Goal: Information Seeking & Learning: Learn about a topic

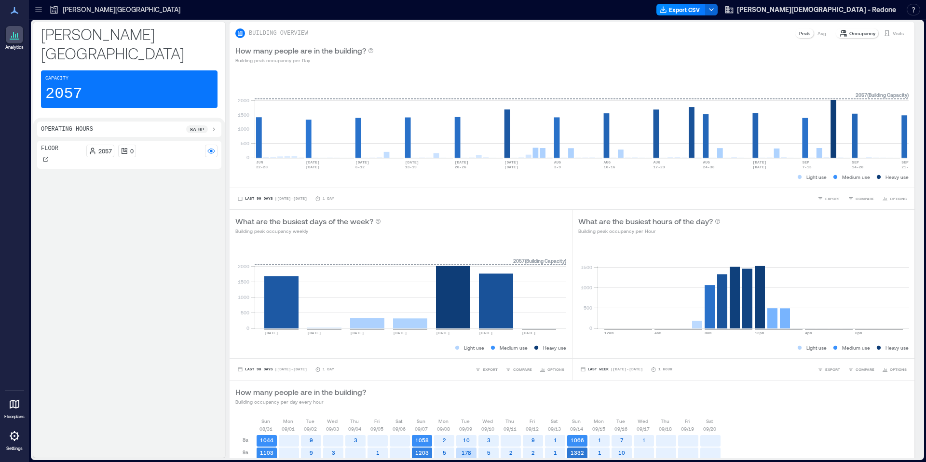
click at [14, 409] on icon at bounding box center [15, 404] width 12 height 12
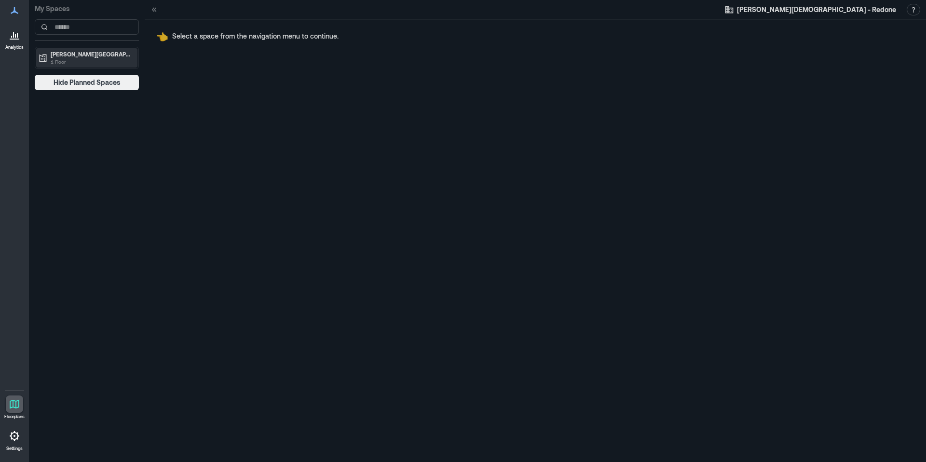
click at [63, 60] on p "1 Floor" at bounding box center [91, 62] width 81 height 8
click at [42, 68] on div "Floor" at bounding box center [86, 75] width 101 height 14
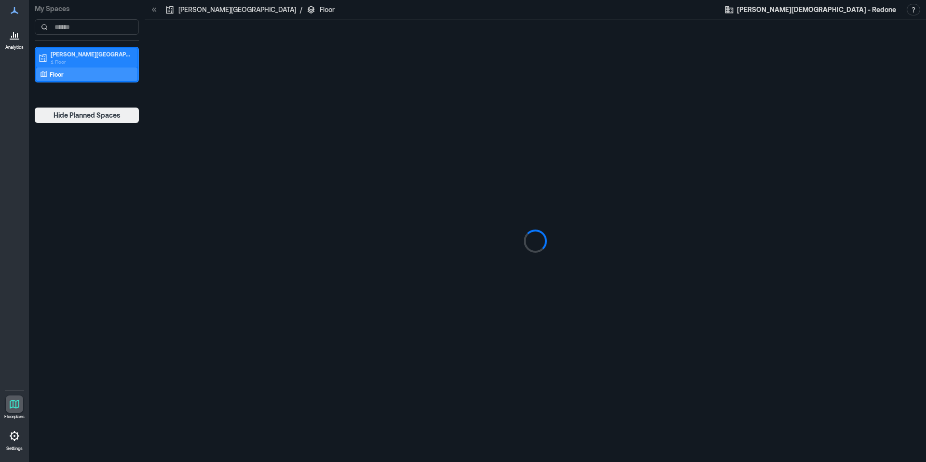
click at [51, 58] on p "1 Floor" at bounding box center [91, 62] width 81 height 8
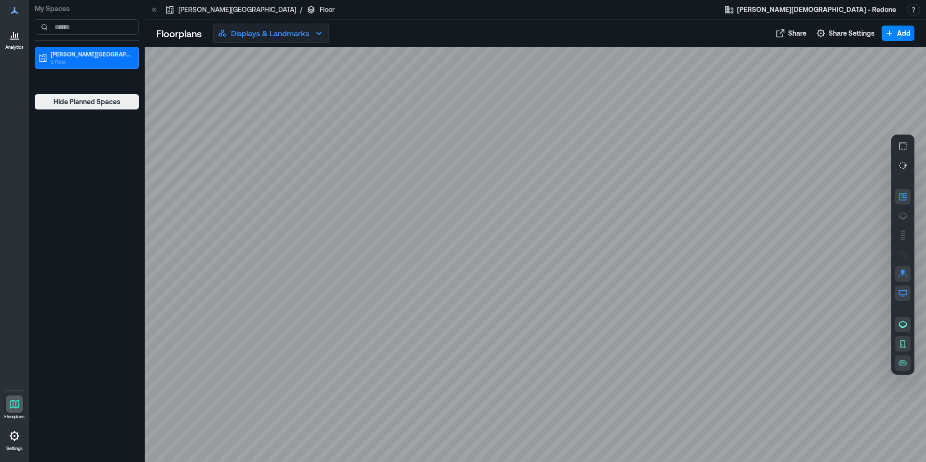
click at [266, 33] on p "Displays & Landmarks" at bounding box center [270, 33] width 78 height 12
click at [902, 217] on icon "button" at bounding box center [903, 216] width 10 height 10
click at [581, 320] on div at bounding box center [536, 254] width 782 height 415
click at [581, 317] on div "A0DPJ034" at bounding box center [536, 254] width 782 height 415
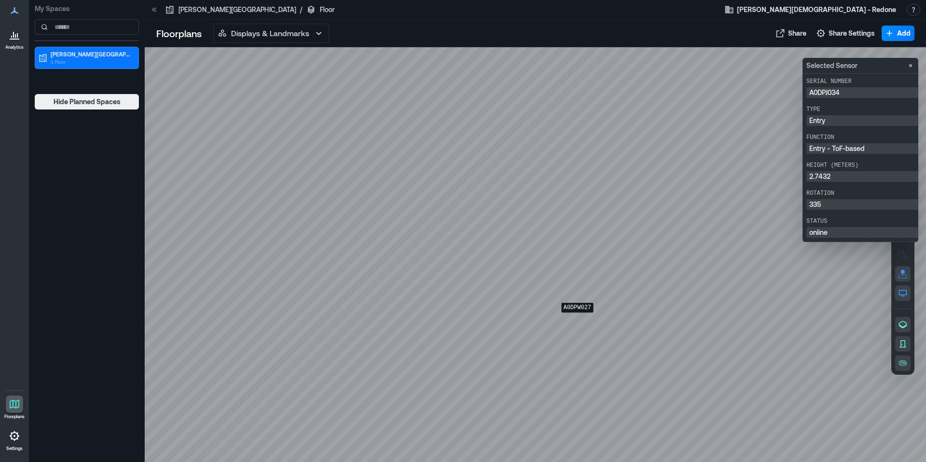
click at [577, 319] on div "A0DPW027" at bounding box center [536, 254] width 782 height 415
click at [575, 319] on div "A0DPW009" at bounding box center [536, 254] width 782 height 415
drag, startPoint x: 742, startPoint y: 172, endPoint x: 763, endPoint y: 203, distance: 37.5
click at [742, 172] on div at bounding box center [536, 254] width 782 height 415
click at [903, 319] on button "button" at bounding box center [902, 324] width 15 height 15
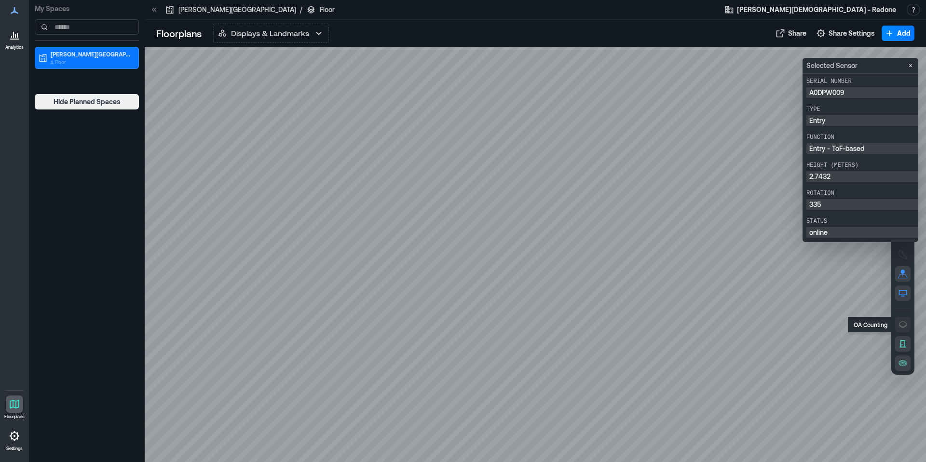
click at [904, 320] on icon "button" at bounding box center [903, 325] width 10 height 10
click at [906, 325] on icon "button" at bounding box center [903, 324] width 8 height 7
click at [906, 343] on icon "button" at bounding box center [903, 344] width 10 height 10
click at [705, 172] on div at bounding box center [536, 254] width 782 height 415
click at [905, 323] on icon "button" at bounding box center [903, 325] width 10 height 10
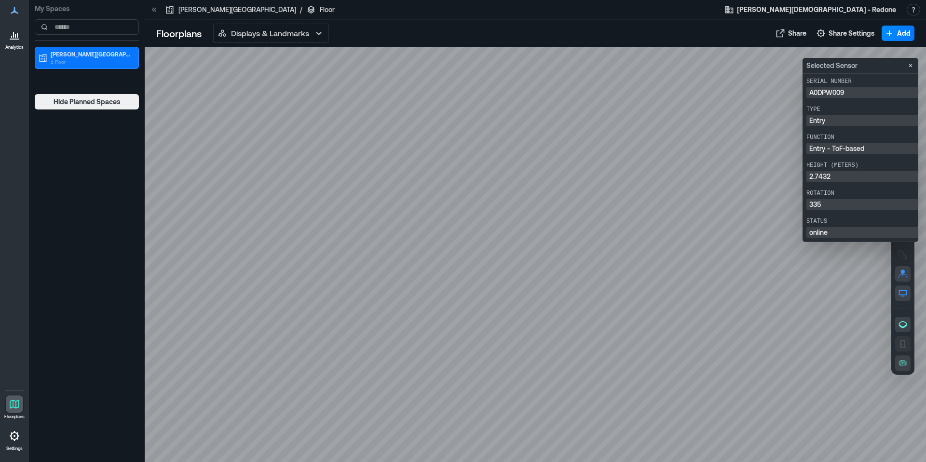
click at [903, 344] on icon "button" at bounding box center [903, 344] width 10 height 10
click at [538, 239] on div at bounding box center [536, 254] width 782 height 415
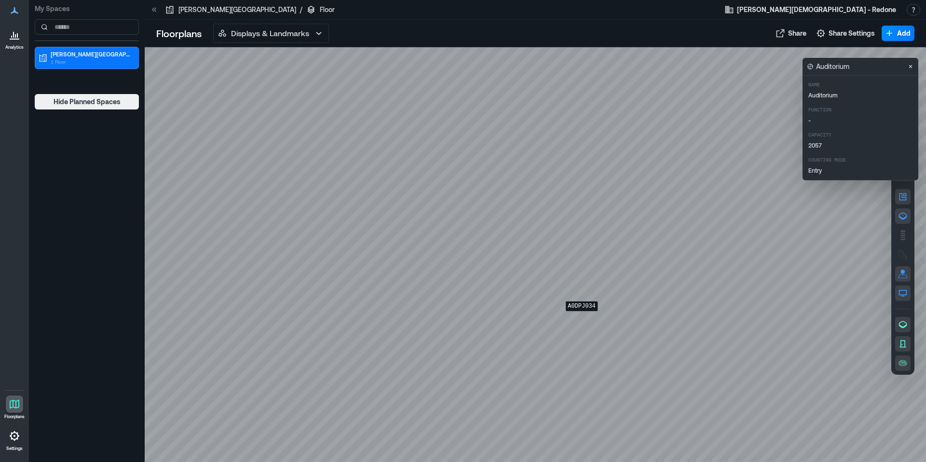
click at [582, 318] on div "A0DPJ034" at bounding box center [536, 254] width 782 height 415
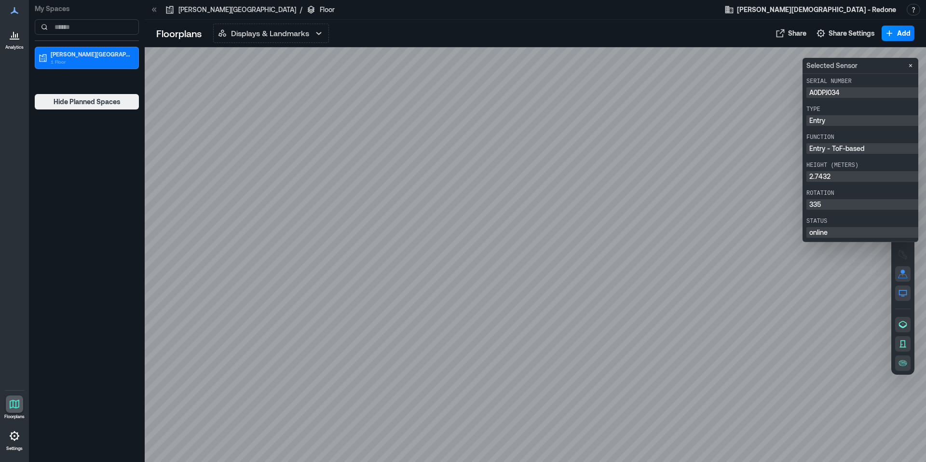
click at [911, 70] on button "Close" at bounding box center [911, 66] width 12 height 12
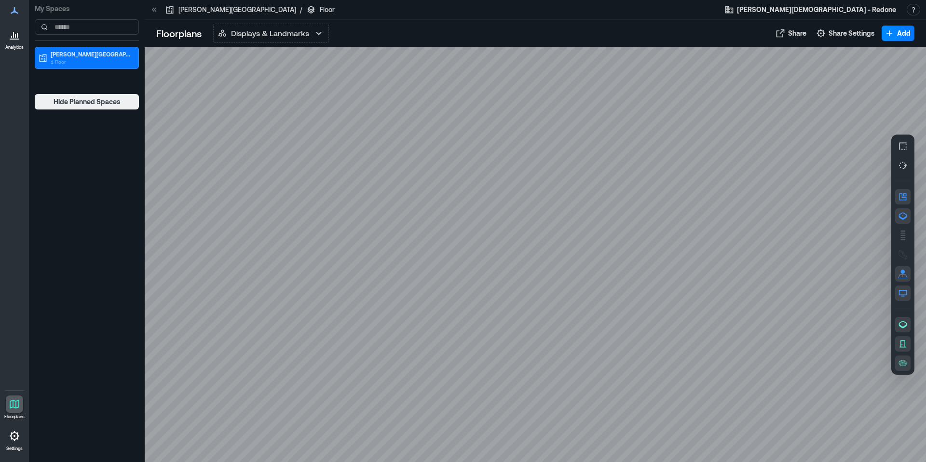
click at [160, 7] on div at bounding box center [154, 9] width 15 height 15
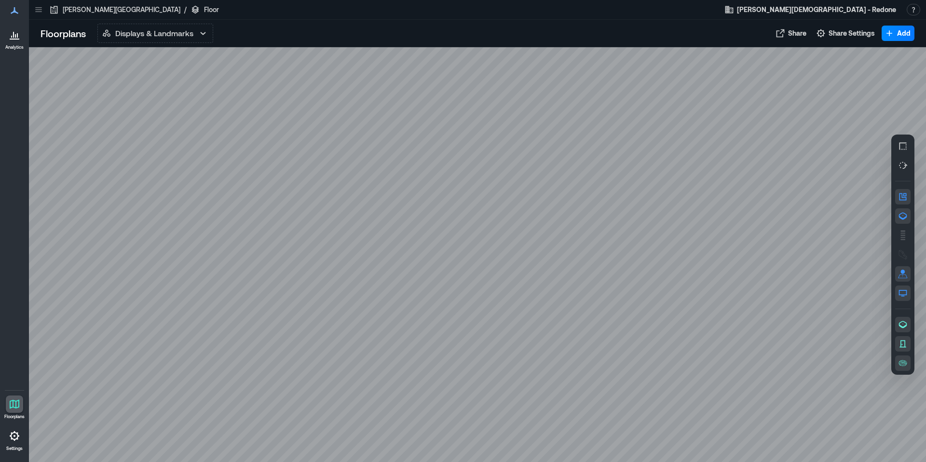
drag, startPoint x: 14, startPoint y: 405, endPoint x: 16, endPoint y: 395, distance: 10.9
click at [14, 404] on icon at bounding box center [15, 404] width 12 height 12
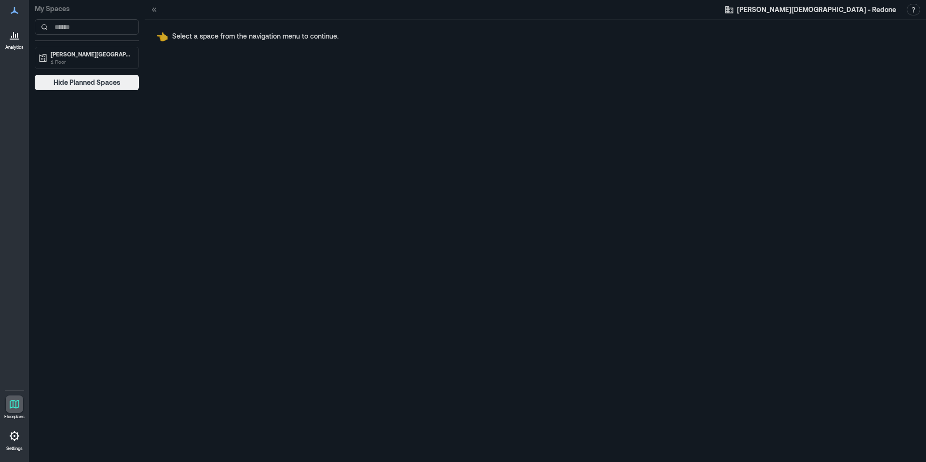
click at [18, 33] on icon at bounding box center [15, 35] width 12 height 12
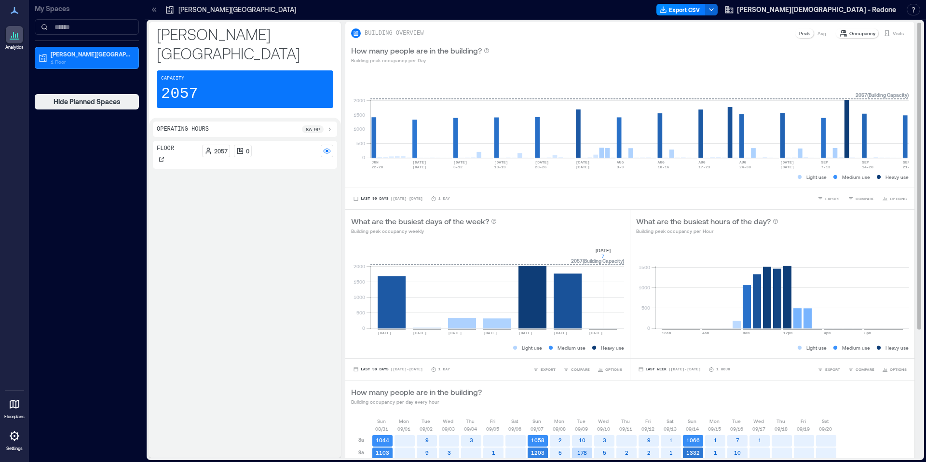
scroll to position [0, 0]
click at [903, 33] on p "Visits" at bounding box center [898, 33] width 11 height 8
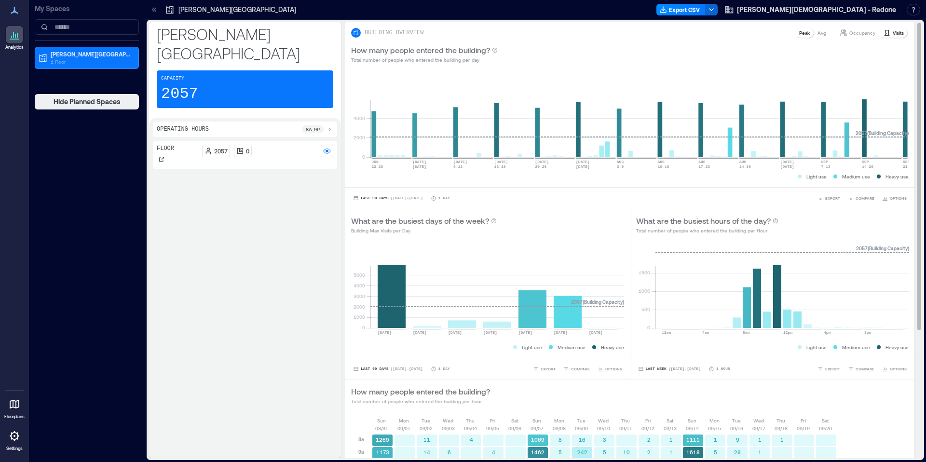
click at [866, 33] on p "Occupancy" at bounding box center [863, 33] width 26 height 8
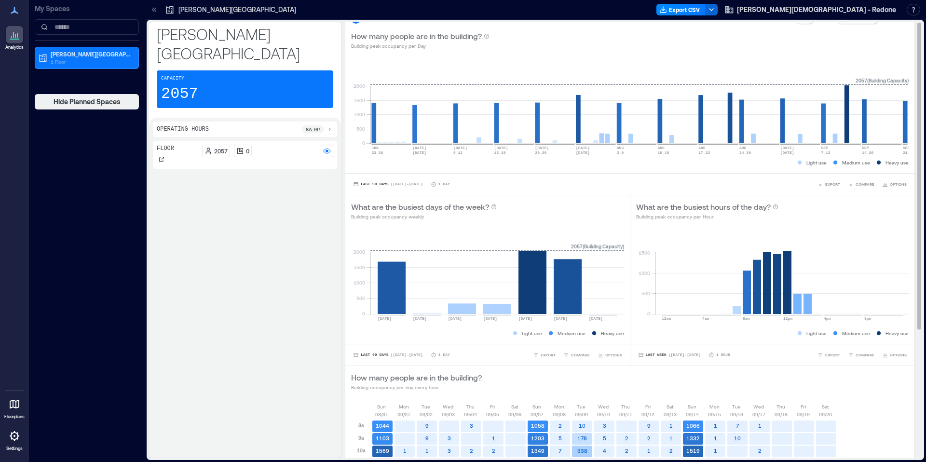
scroll to position [0, 0]
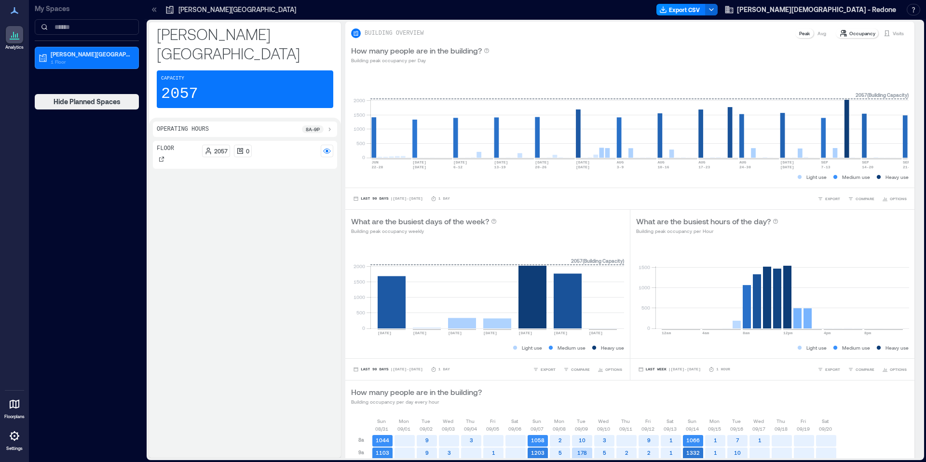
click at [304, 145] on div "2057 0" at bounding box center [268, 151] width 132 height 13
click at [332, 145] on div at bounding box center [327, 151] width 13 height 13
click at [330, 147] on rect at bounding box center [327, 151] width 8 height 8
click at [160, 156] on icon at bounding box center [162, 159] width 6 height 6
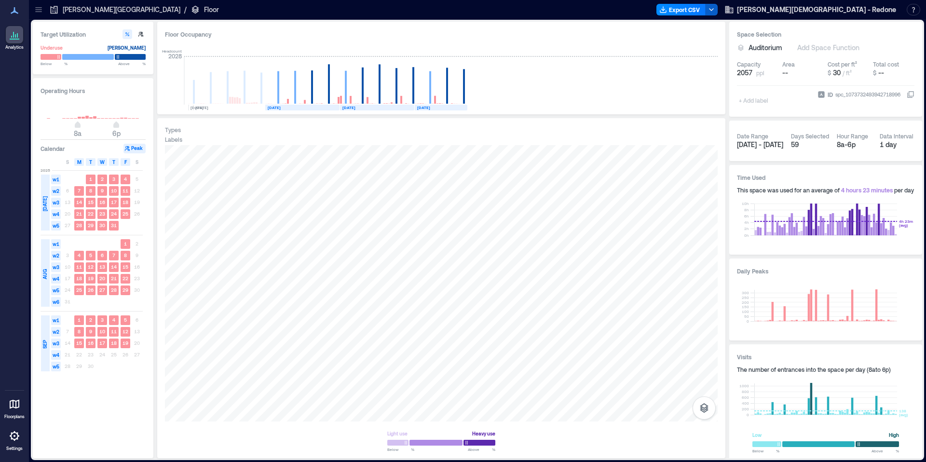
click at [715, 7] on icon "button" at bounding box center [712, 10] width 8 height 8
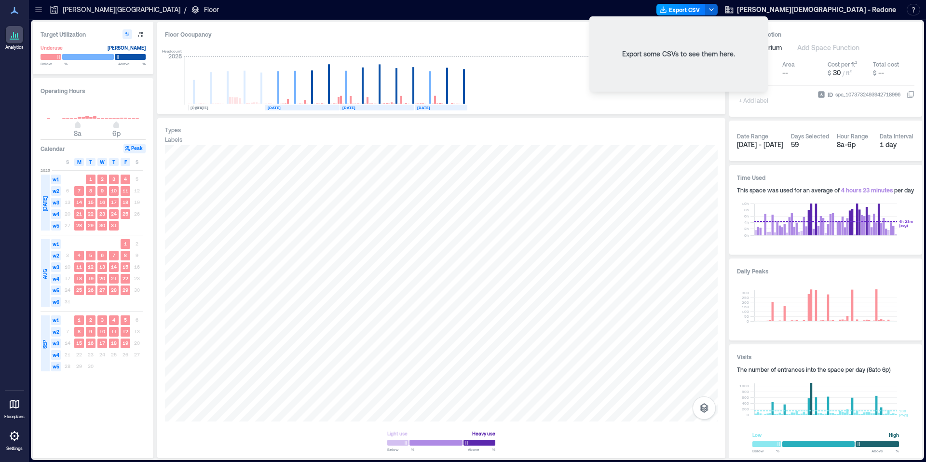
click at [706, 10] on button "Export CSV" at bounding box center [681, 10] width 49 height 12
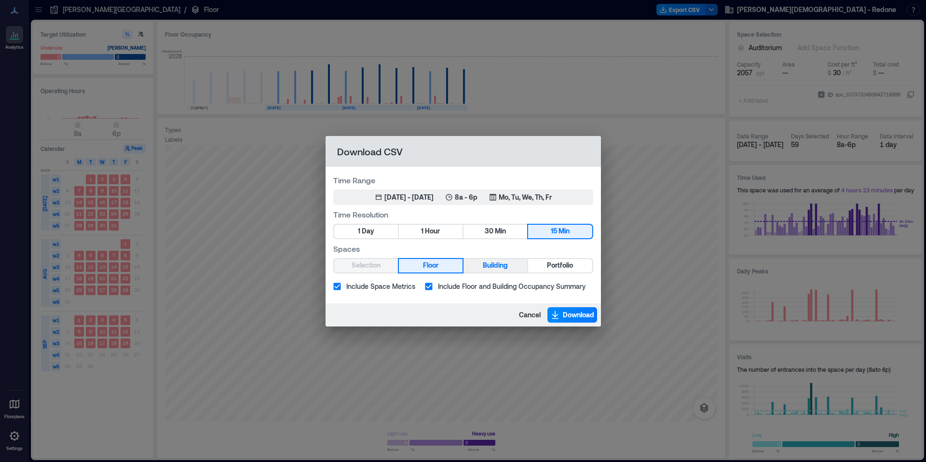
click at [518, 269] on button "Building" at bounding box center [496, 266] width 64 height 14
click at [563, 270] on span "Portfolio" at bounding box center [560, 266] width 26 height 12
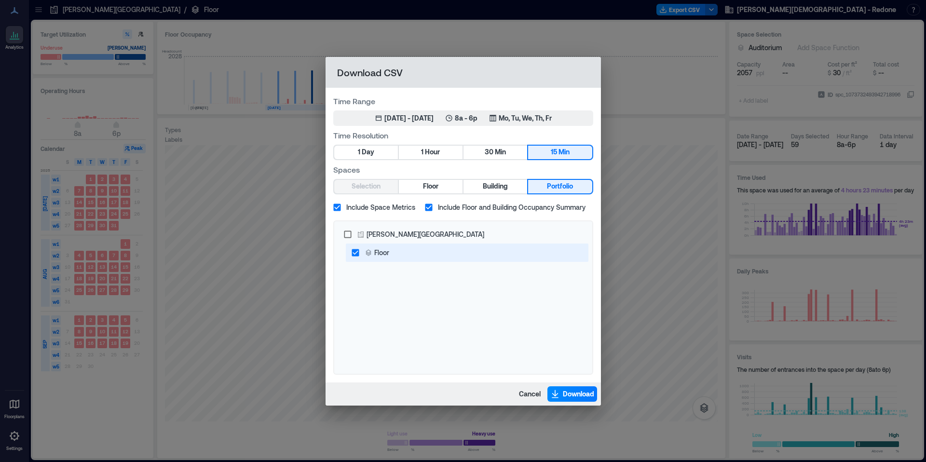
click at [374, 255] on div "Floor" at bounding box center [377, 252] width 25 height 10
click at [527, 396] on span "Cancel" at bounding box center [530, 394] width 22 height 10
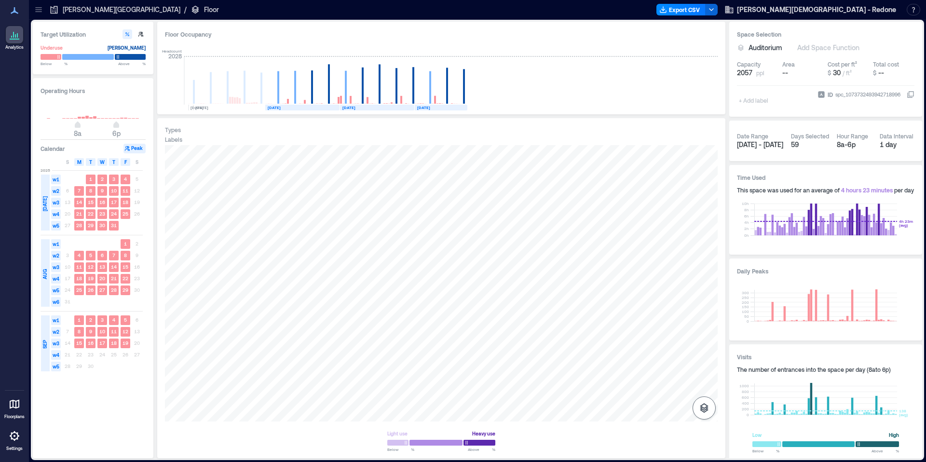
click at [702, 410] on icon "button" at bounding box center [704, 408] width 9 height 10
click at [707, 359] on icon "button" at bounding box center [705, 357] width 10 height 9
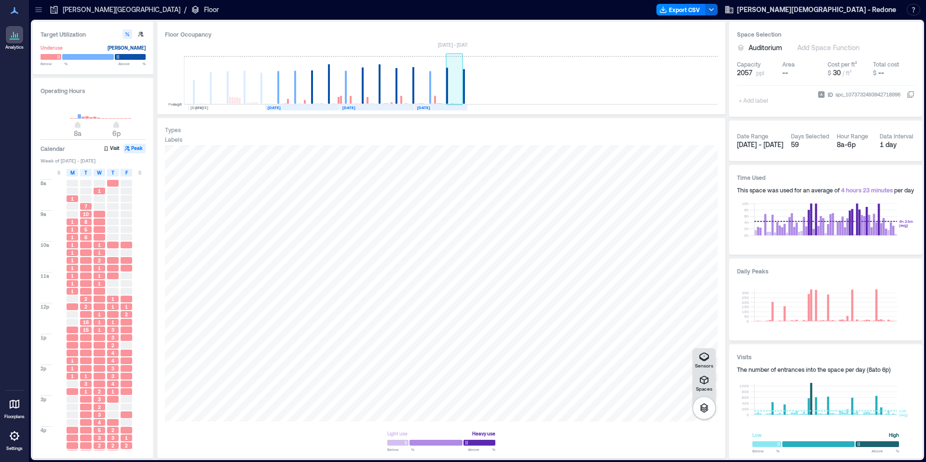
click at [453, 84] on rect at bounding box center [454, 80] width 17 height 48
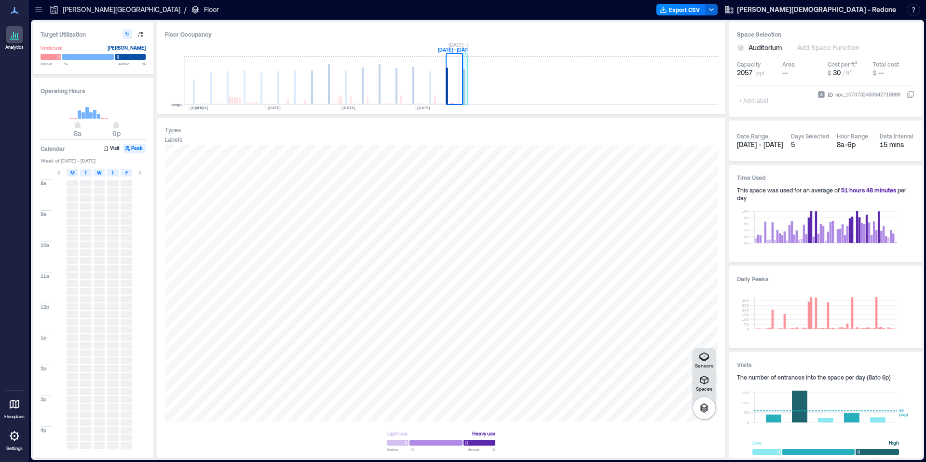
click at [464, 86] on rect at bounding box center [464, 86] width 2 height 35
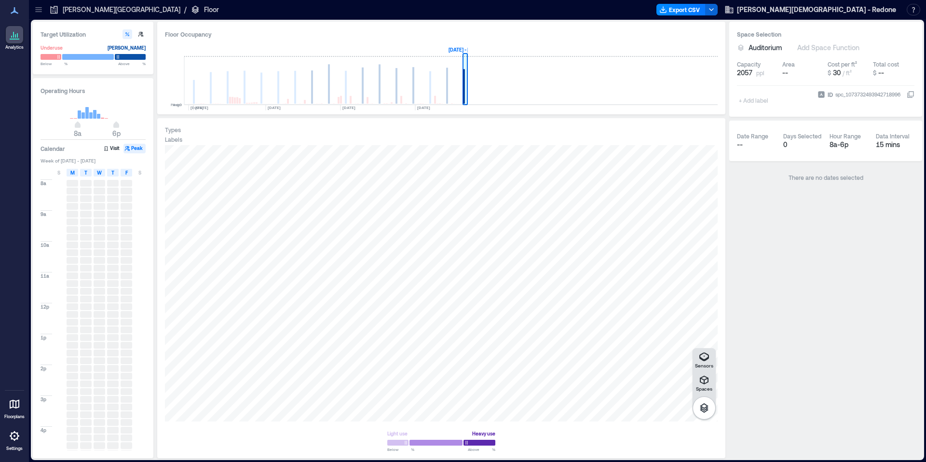
click at [465, 70] on rect at bounding box center [464, 86] width 2 height 35
click at [88, 116] on rect at bounding box center [86, 113] width 3 height 12
click at [116, 148] on button "Visit" at bounding box center [112, 149] width 20 height 10
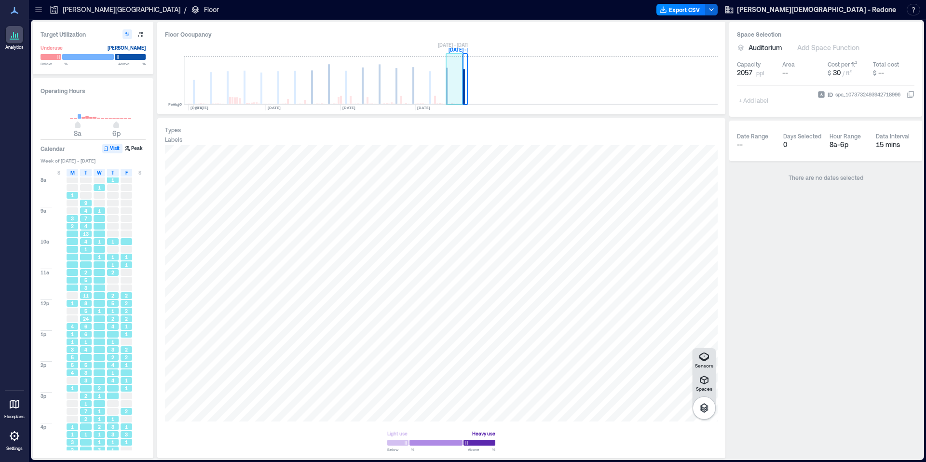
click at [449, 80] on rect at bounding box center [454, 80] width 17 height 48
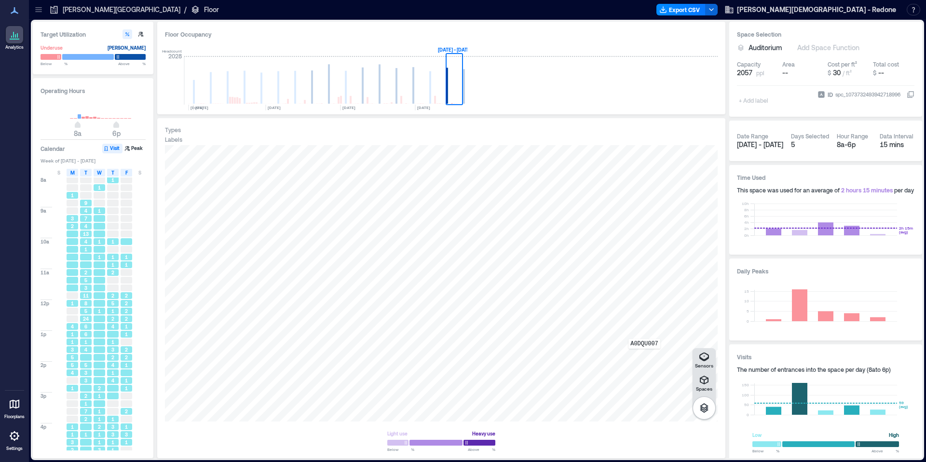
click at [645, 356] on div "A0DQU007" at bounding box center [441, 283] width 553 height 276
click at [443, 159] on div "Details" at bounding box center [437, 155] width 45 height 15
click at [437, 158] on span "Details" at bounding box center [429, 156] width 22 height 10
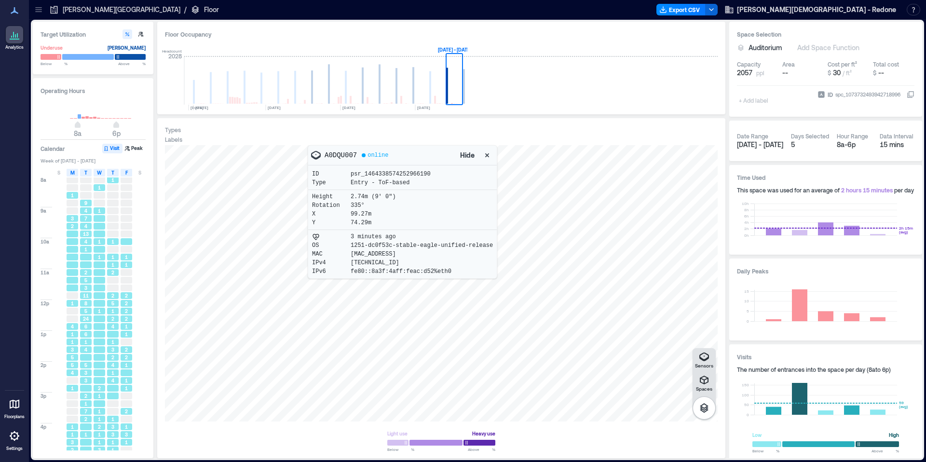
click at [192, 10] on icon at bounding box center [195, 10] width 7 height 8
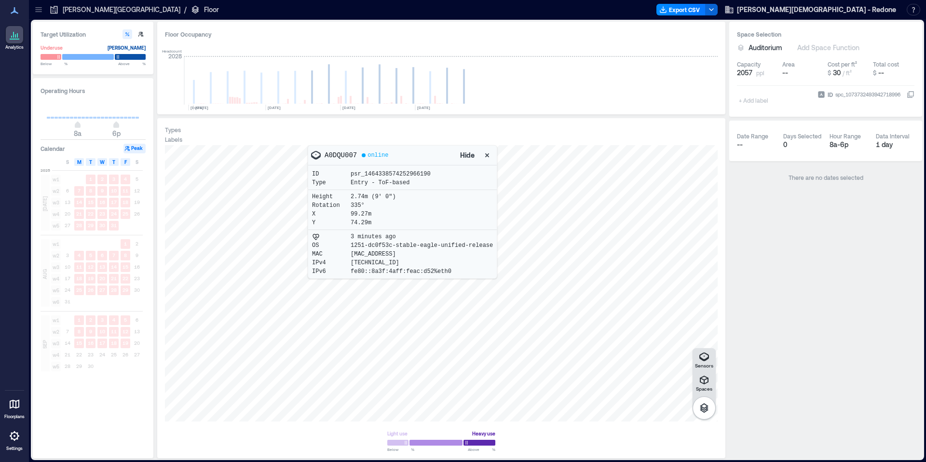
click at [10, 34] on icon at bounding box center [15, 35] width 12 height 12
click at [16, 418] on p "Floorplans" at bounding box center [14, 417] width 20 height 6
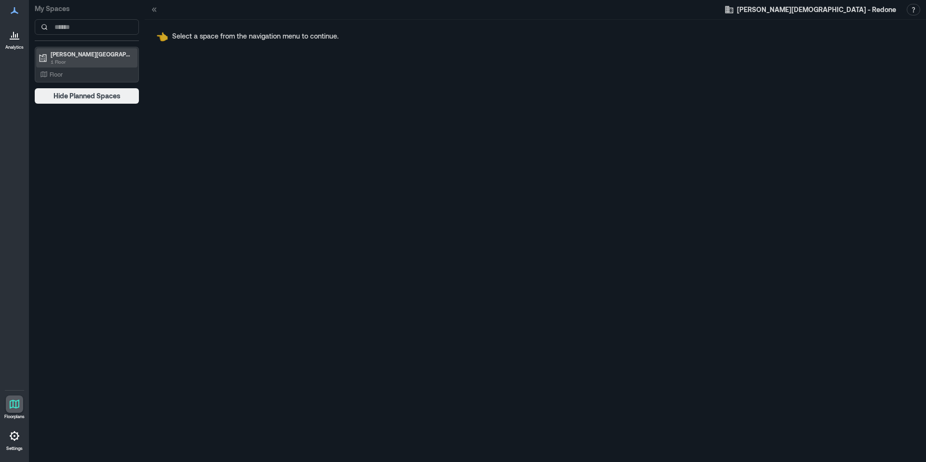
click at [57, 58] on p "1 Floor" at bounding box center [91, 62] width 81 height 8
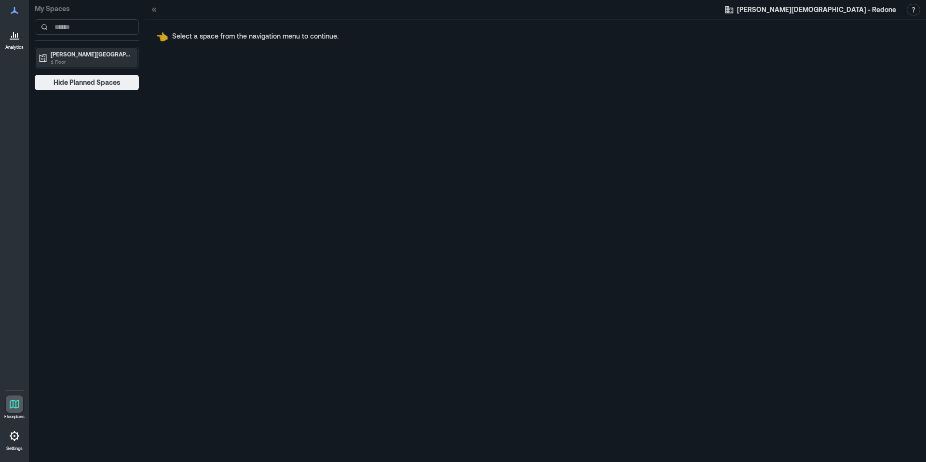
click at [57, 58] on p "1 Floor" at bounding box center [91, 62] width 81 height 8
click at [48, 76] on div "Floor" at bounding box center [85, 74] width 94 height 10
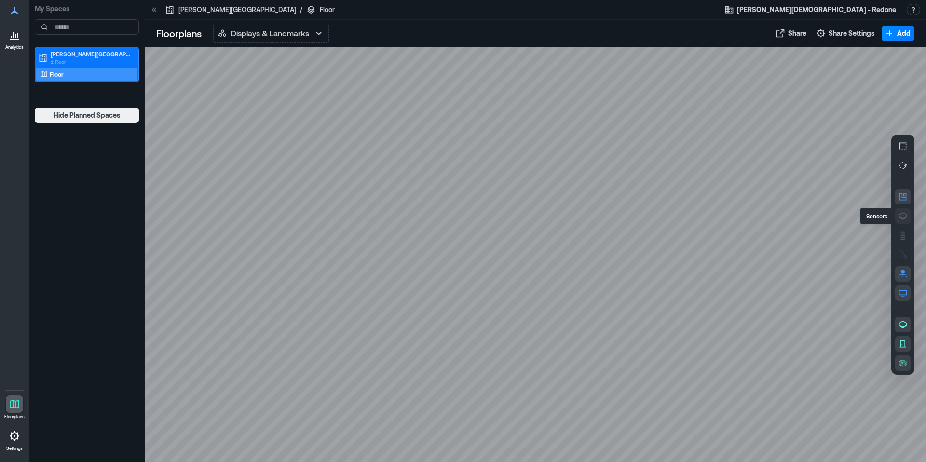
click at [903, 215] on icon "button" at bounding box center [903, 215] width 1 height 1
click at [906, 233] on icon "button" at bounding box center [903, 236] width 10 height 10
click at [904, 364] on icon "button" at bounding box center [903, 364] width 1 height 0
click at [906, 365] on icon "button" at bounding box center [903, 363] width 8 height 6
click at [892, 34] on icon "button" at bounding box center [890, 33] width 10 height 10
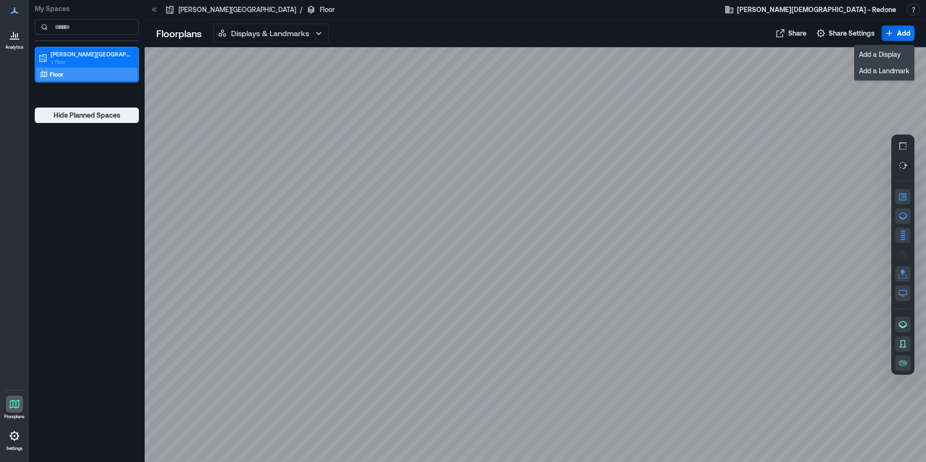
click at [790, 66] on div at bounding box center [536, 254] width 782 height 415
click at [806, 35] on span "Share" at bounding box center [797, 33] width 18 height 10
click at [14, 441] on icon at bounding box center [15, 436] width 12 height 12
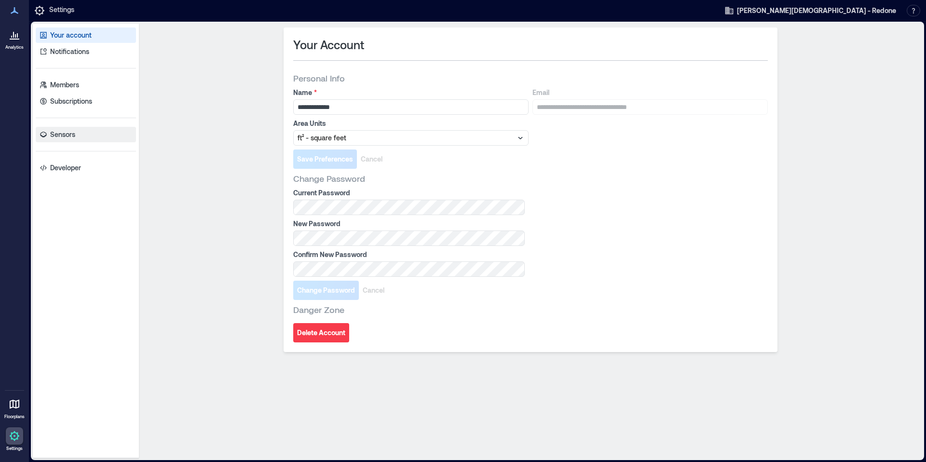
click at [61, 137] on p "Sensors" at bounding box center [62, 135] width 25 height 10
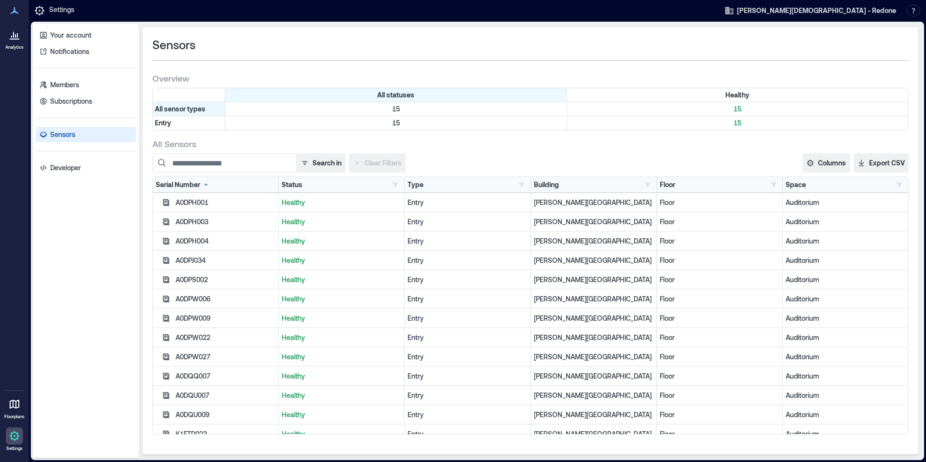
click at [178, 204] on div "A0DPH001" at bounding box center [226, 203] width 100 height 10
click at [163, 204] on icon "button" at bounding box center [166, 203] width 8 height 8
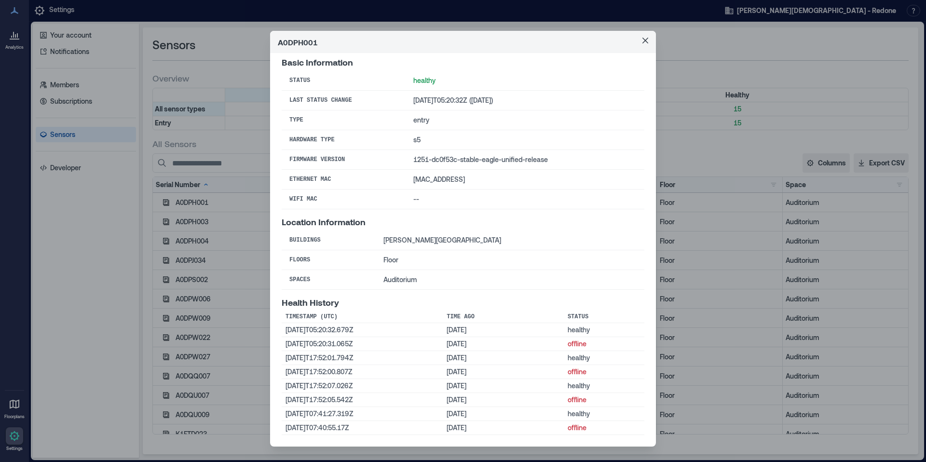
scroll to position [15, 0]
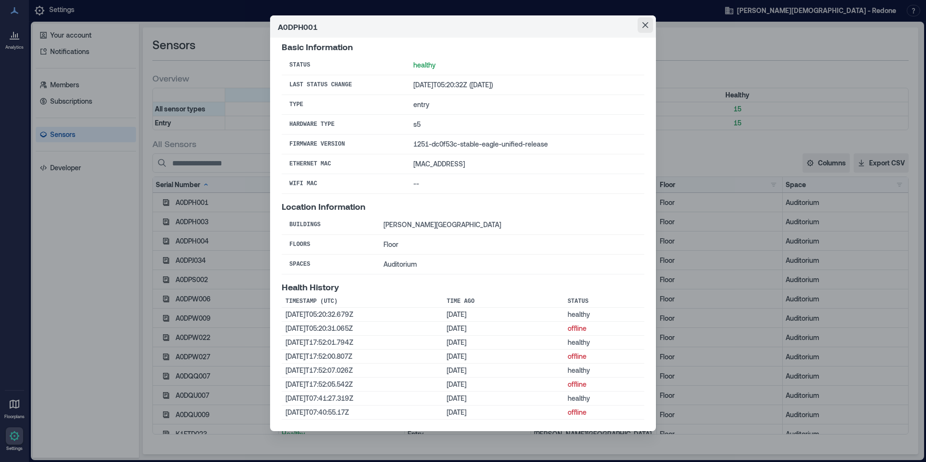
click at [647, 25] on icon "Close" at bounding box center [646, 25] width 6 height 6
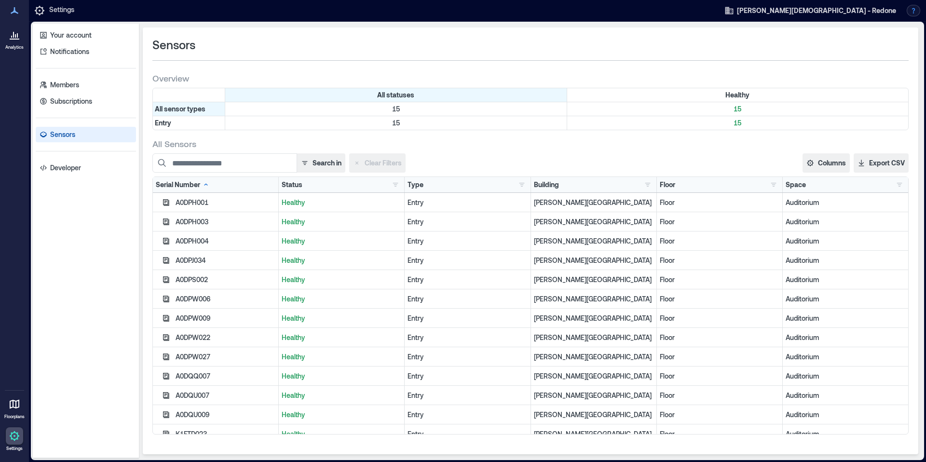
click at [915, 11] on button "button" at bounding box center [914, 11] width 14 height 12
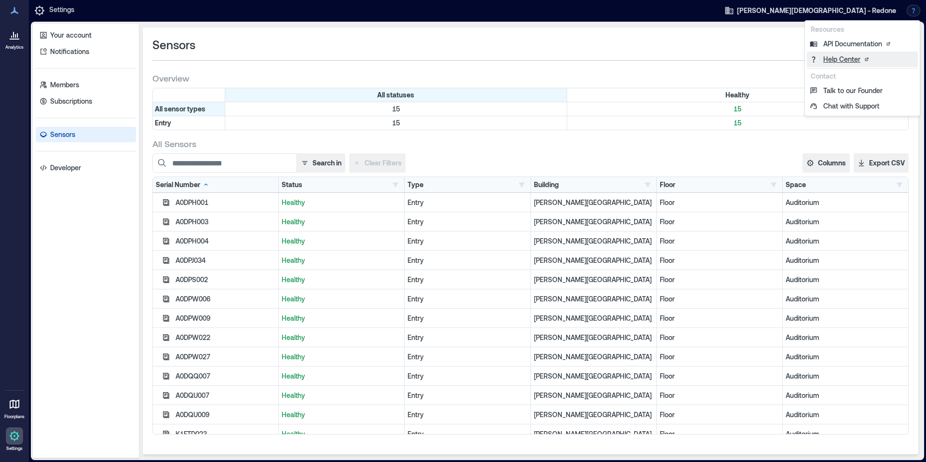
click at [846, 59] on link "Help Center" at bounding box center [862, 59] width 111 height 15
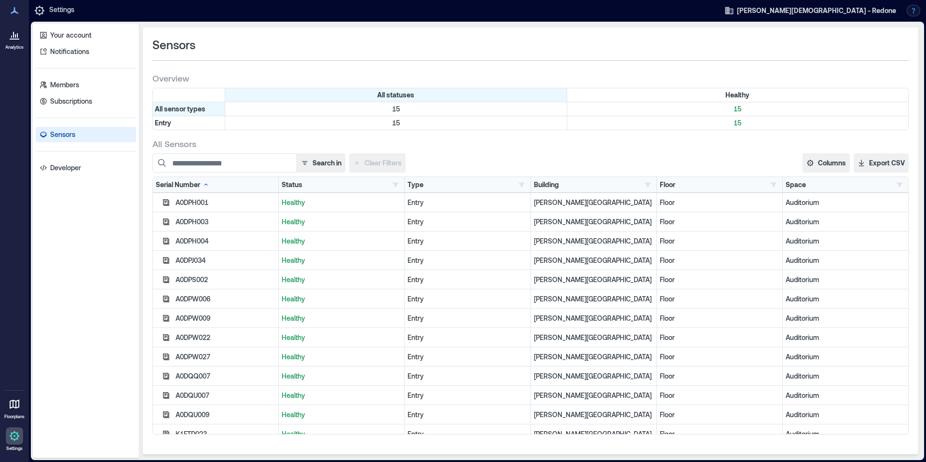
click at [911, 14] on button "button" at bounding box center [914, 11] width 14 height 12
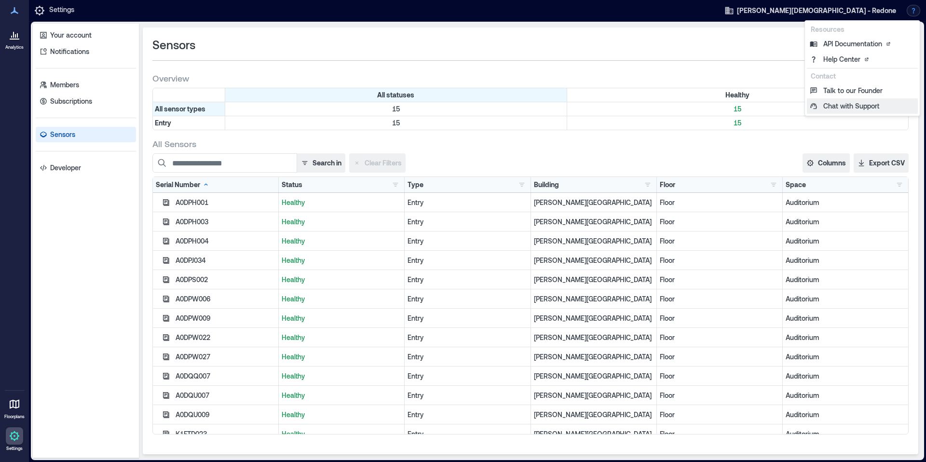
click at [834, 104] on button "Chat with Support" at bounding box center [862, 105] width 111 height 15
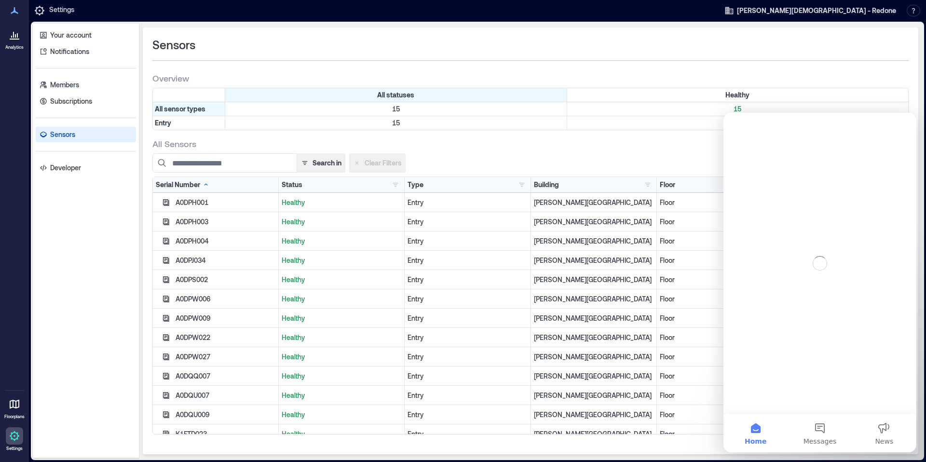
scroll to position [0, 0]
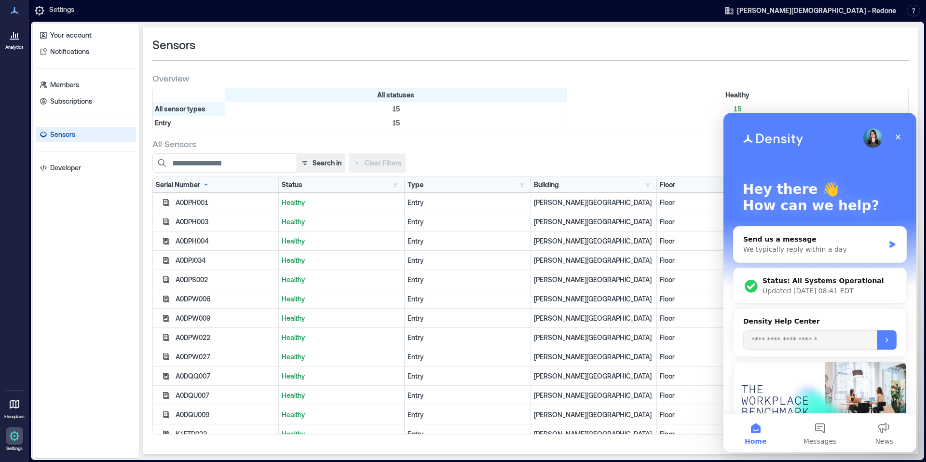
click at [12, 39] on icon at bounding box center [15, 39] width 10 height 1
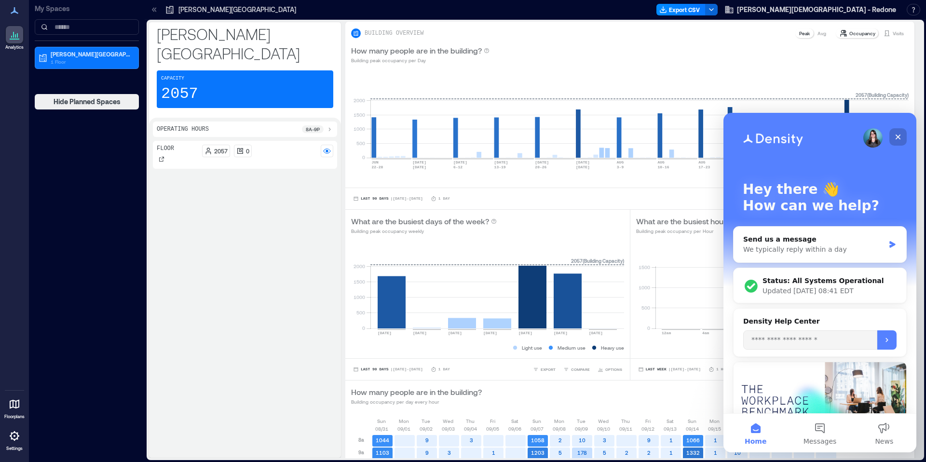
click at [897, 136] on icon "Close" at bounding box center [898, 137] width 5 height 5
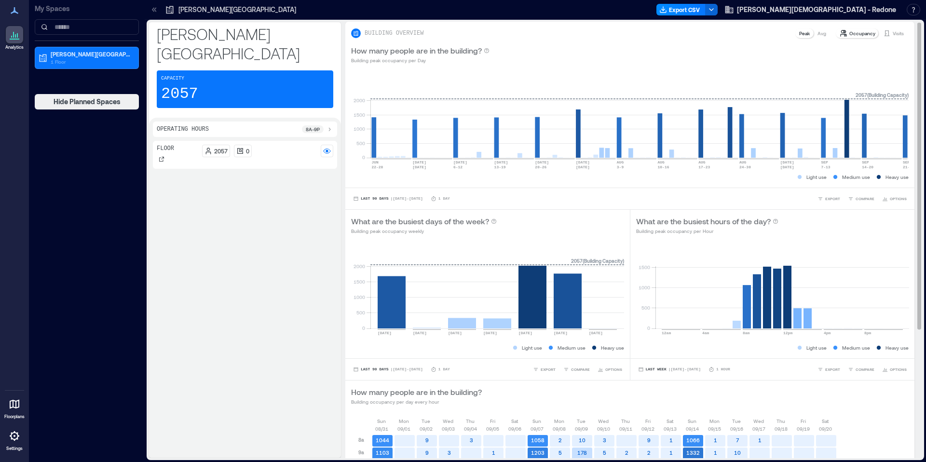
click at [860, 30] on p "Occupancy" at bounding box center [863, 33] width 26 height 8
click at [376, 58] on p "Building peak occupancy per Day" at bounding box center [420, 60] width 138 height 8
click at [293, 122] on div "Operating Hours 8a - 9p" at bounding box center [245, 129] width 184 height 15
click at [319, 125] on p "8a - 9p" at bounding box center [313, 129] width 14 height 8
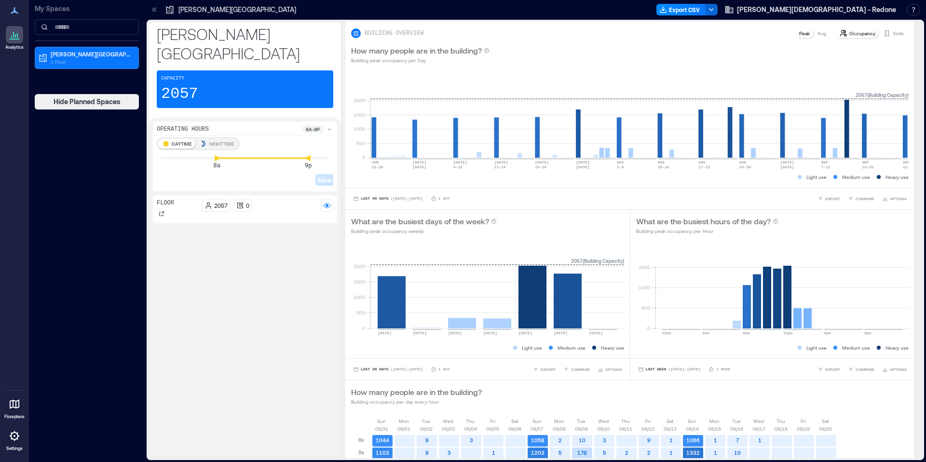
click at [332, 125] on icon at bounding box center [330, 129] width 8 height 8
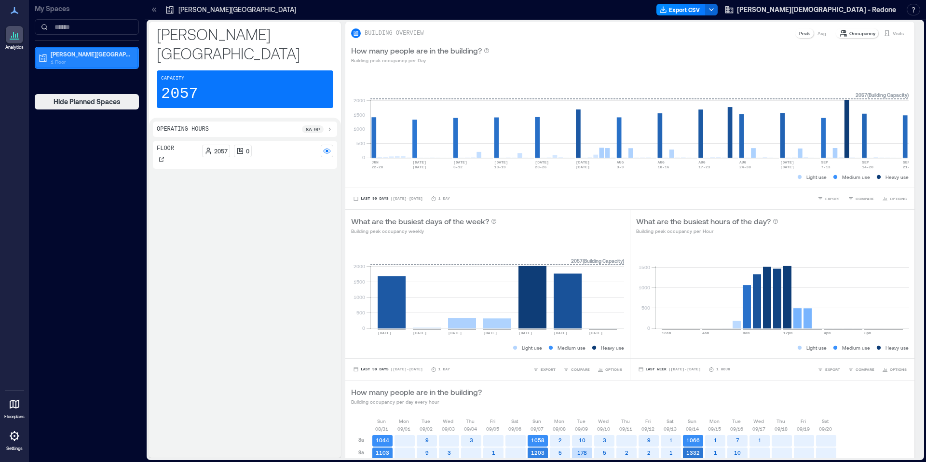
click at [73, 61] on p "1 Floor" at bounding box center [91, 62] width 81 height 8
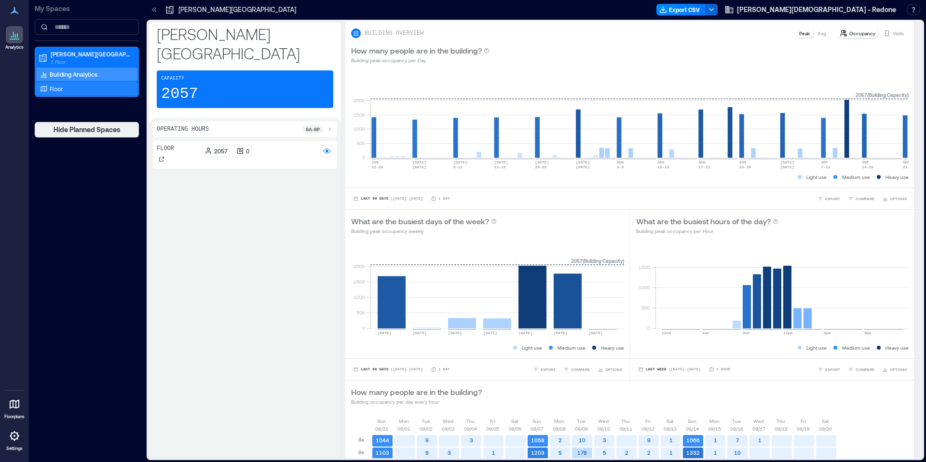
click at [56, 90] on p "Floor" at bounding box center [56, 89] width 13 height 8
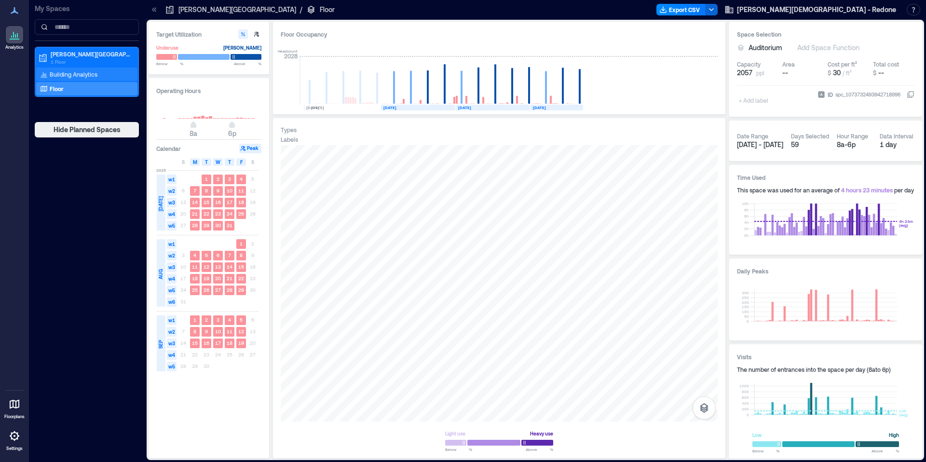
click at [59, 73] on p "Building Analytics" at bounding box center [74, 74] width 48 height 8
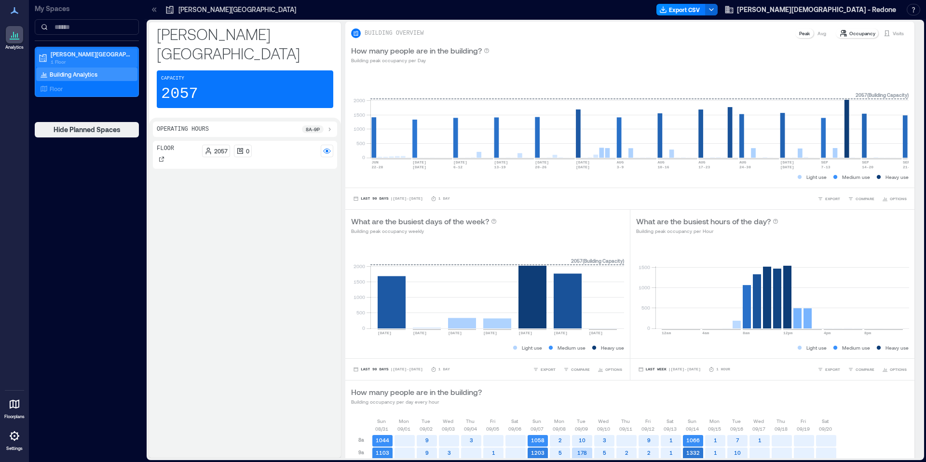
click at [71, 61] on p "1 Floor" at bounding box center [91, 62] width 81 height 8
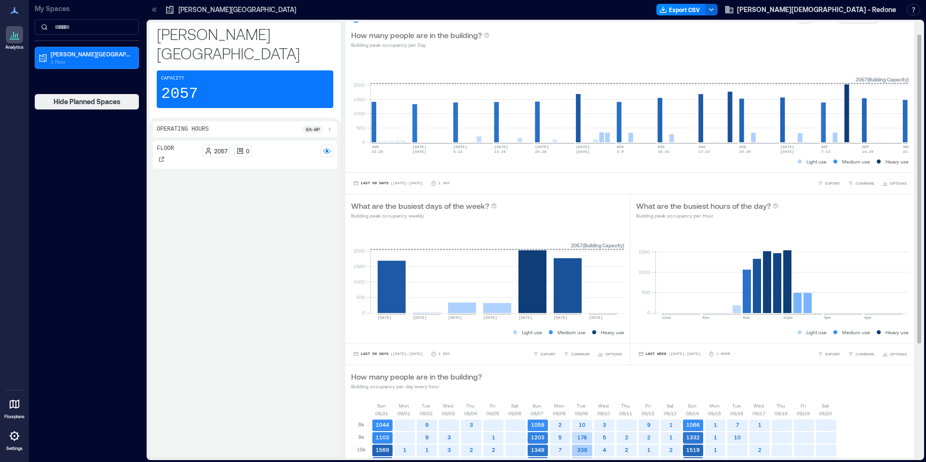
scroll to position [16, 0]
click at [897, 180] on span "OPTIONS" at bounding box center [898, 183] width 17 height 6
click at [677, 180] on div "Last 90 Days | Jun 22 - Sep 21 1 Day EXPORT COMPARE OPTIONS" at bounding box center [630, 183] width 558 height 10
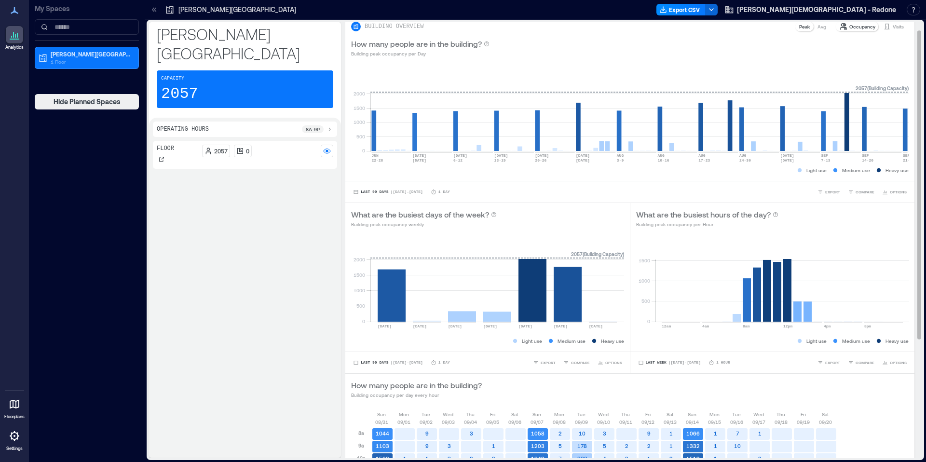
scroll to position [5, 0]
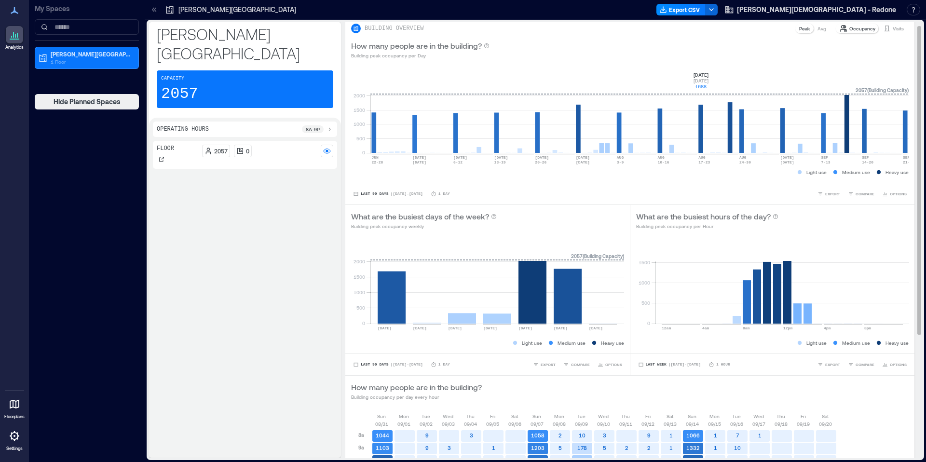
click at [702, 131] on rect at bounding box center [639, 112] width 538 height 82
click at [906, 135] on rect at bounding box center [639, 112] width 538 height 82
click at [906, 115] on rect at bounding box center [639, 112] width 538 height 82
click at [905, 86] on rect at bounding box center [639, 112] width 538 height 82
click at [899, 171] on p "Heavy use" at bounding box center [897, 172] width 23 height 8
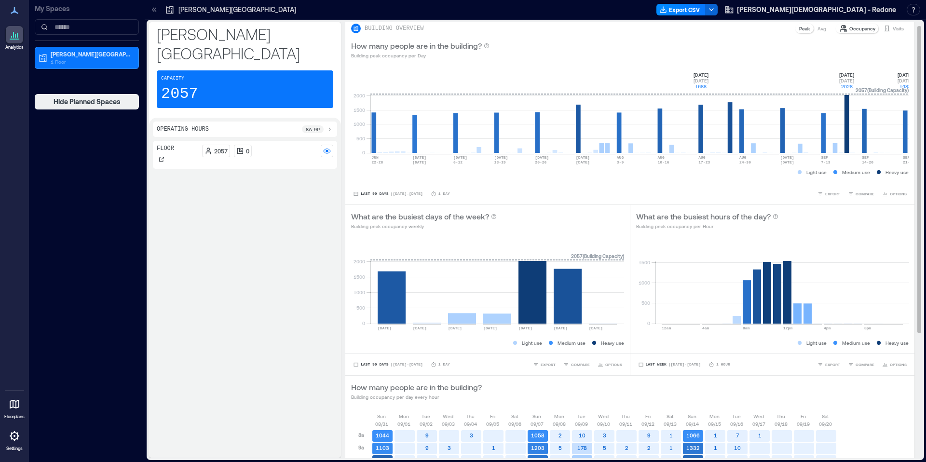
click at [847, 134] on rect at bounding box center [639, 112] width 538 height 82
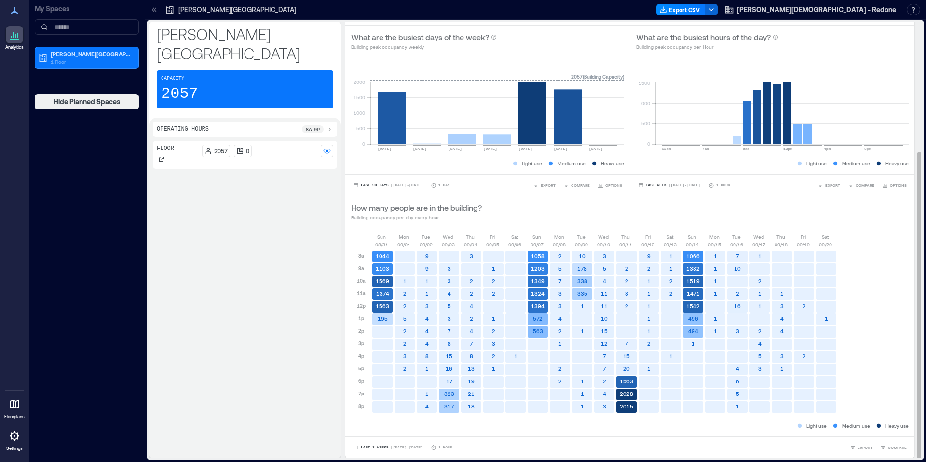
scroll to position [1, 0]
click at [862, 447] on span "EXPORT" at bounding box center [865, 447] width 15 height 6
click at [858, 377] on div "Sun 08/31 Mon 09/01 Tue 09/02 Wed 09/03 Thu 09/04 Fri 09/05 Sat 09/06 Sun 09/07…" at bounding box center [630, 326] width 558 height 188
click at [693, 303] on text "1542" at bounding box center [693, 305] width 14 height 6
click at [695, 306] on text "1542" at bounding box center [693, 305] width 14 height 6
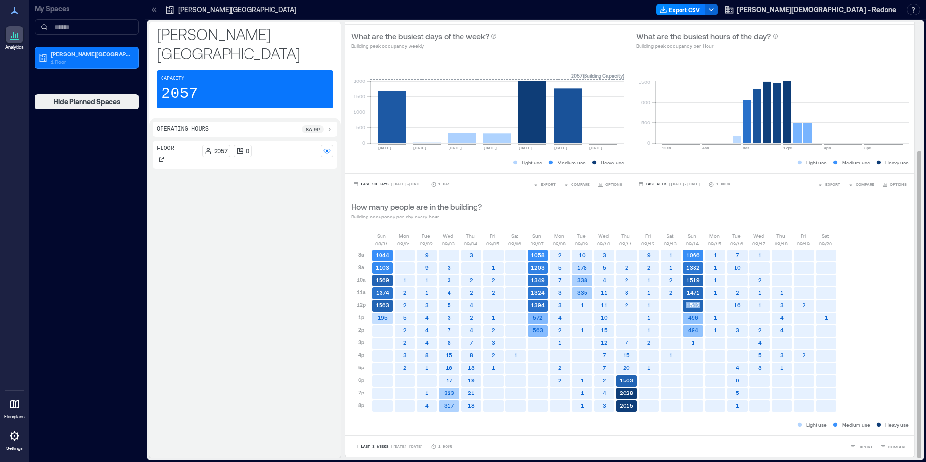
click at [695, 306] on text "1542" at bounding box center [693, 305] width 14 height 6
click at [688, 251] on rect at bounding box center [693, 256] width 20 height 12
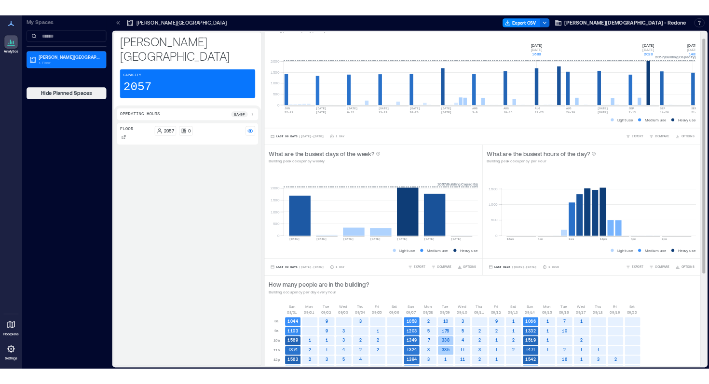
scroll to position [0, 0]
